Goal: Transaction & Acquisition: Subscribe to service/newsletter

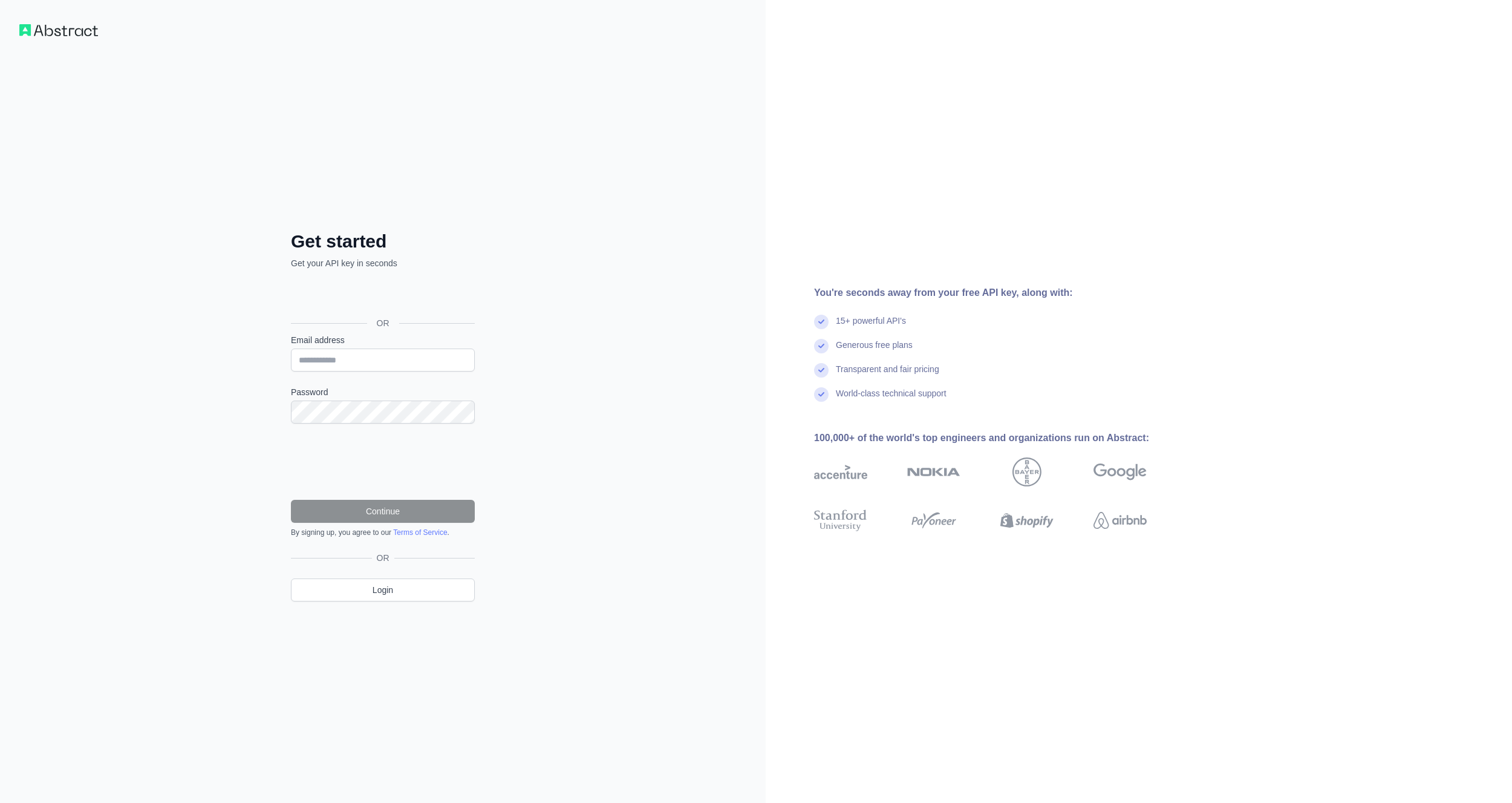
click at [628, 220] on div "Get started Get your API key in seconds OR Email address Password Continue By s…" at bounding box center [383, 401] width 765 height 803
drag, startPoint x: 894, startPoint y: 295, endPoint x: 1083, endPoint y: 296, distance: 189.0
click at [1083, 296] on div "You're seconds away from your free API key, along with:" at bounding box center [999, 293] width 371 height 15
click at [1084, 296] on div "You're seconds away from your free API key, along with:" at bounding box center [999, 293] width 371 height 15
drag, startPoint x: 857, startPoint y: 342, endPoint x: 946, endPoint y: 343, distance: 89.0
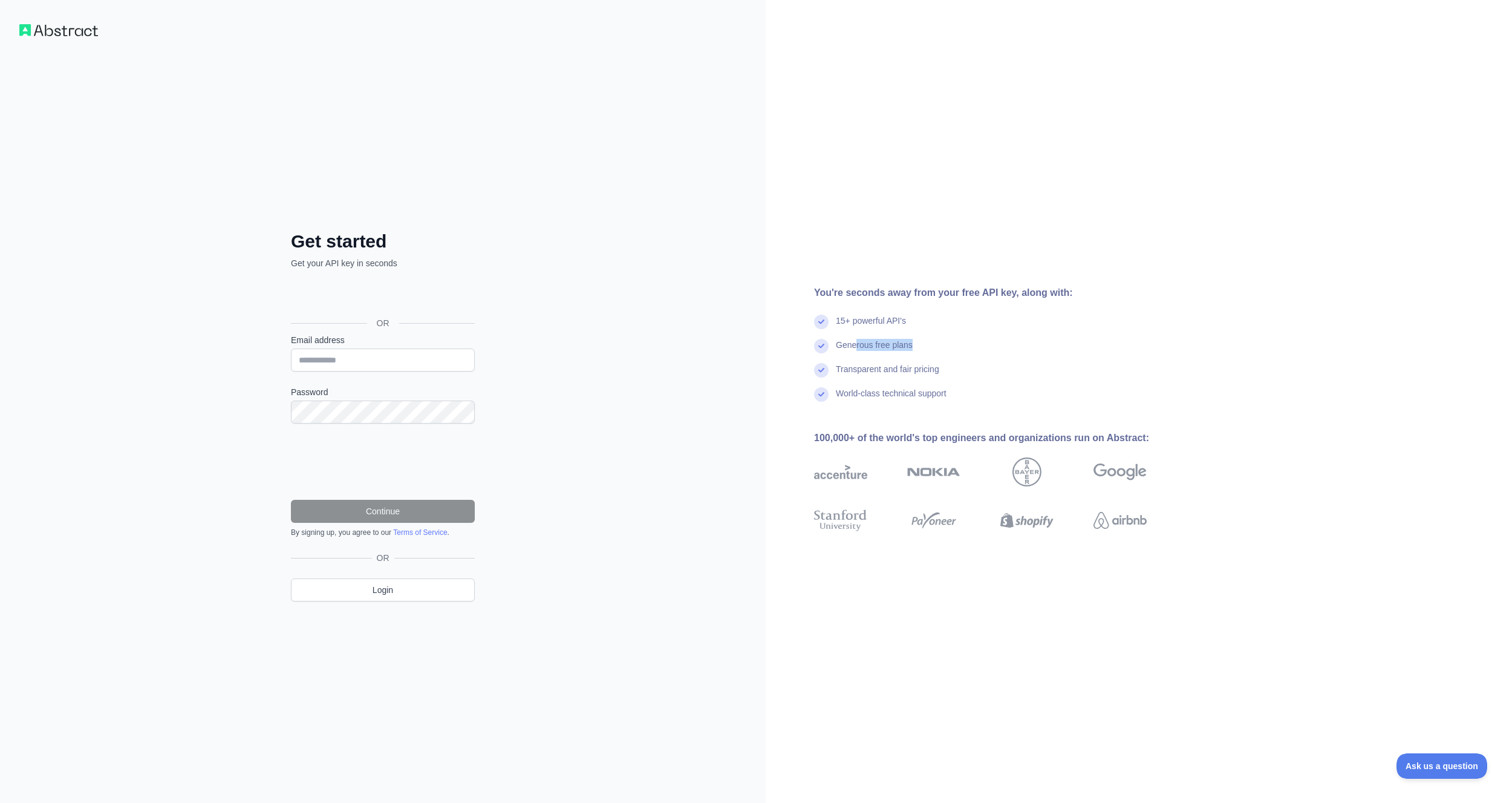
click at [936, 342] on div "Generous free plans" at bounding box center [999, 350] width 371 height 24
click at [946, 343] on div "Generous free plans" at bounding box center [999, 350] width 371 height 24
drag, startPoint x: 937, startPoint y: 366, endPoint x: 965, endPoint y: 371, distance: 28.4
click at [961, 370] on div "Transparent and fair pricing" at bounding box center [999, 375] width 371 height 24
drag, startPoint x: 965, startPoint y: 371, endPoint x: 779, endPoint y: 347, distance: 187.5
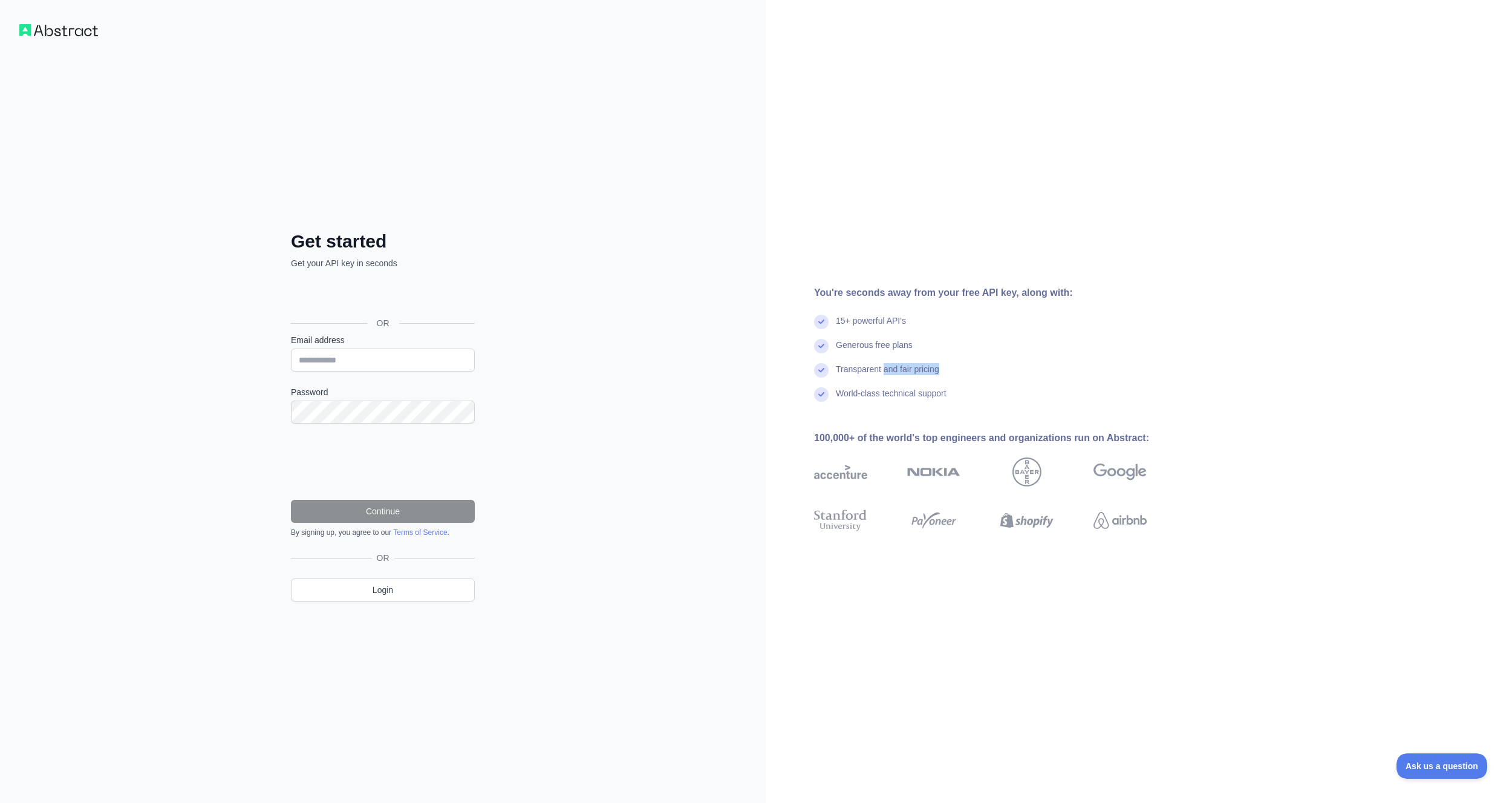
click at [965, 371] on div "Transparent and fair pricing" at bounding box center [999, 375] width 371 height 24
click at [637, 357] on div "Get started Get your API key in seconds OR Email address Password Continue By s…" at bounding box center [383, 401] width 765 height 803
